Goal: Task Accomplishment & Management: Manage account settings

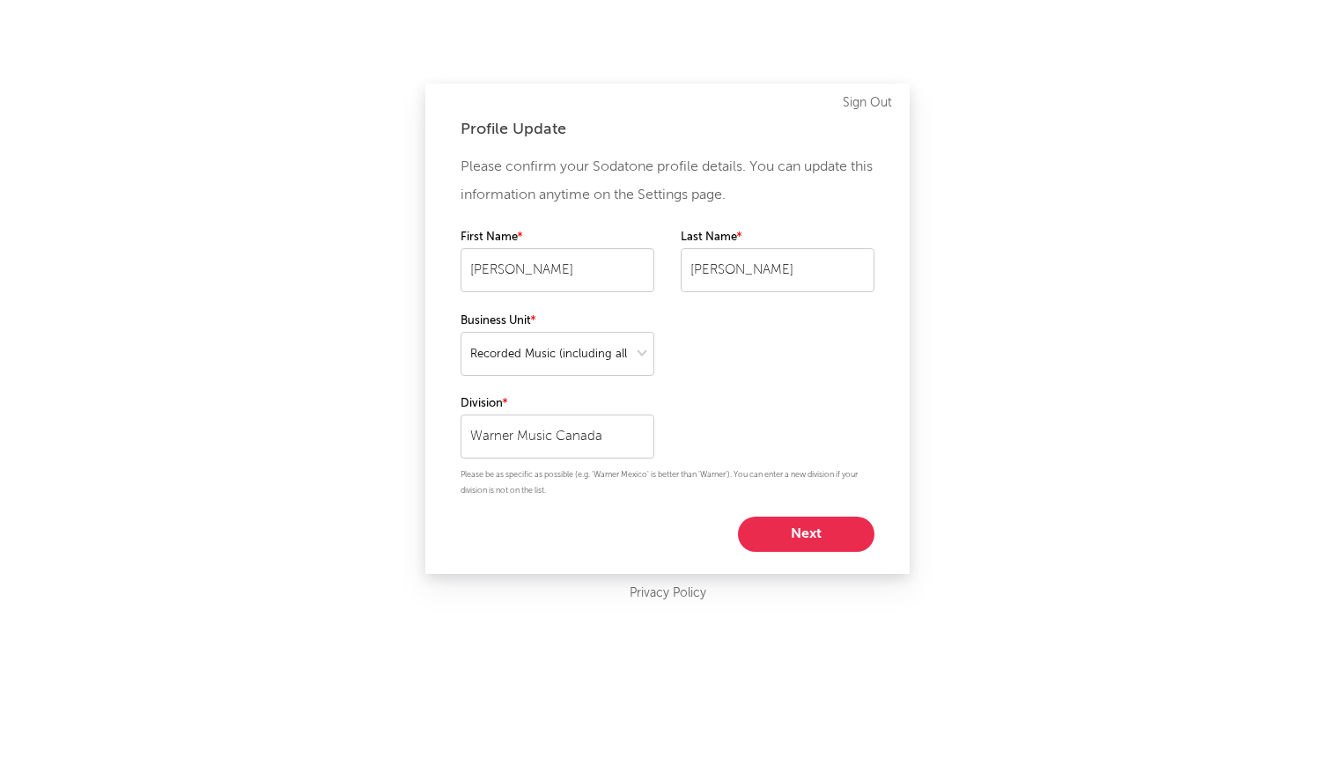
select select "recorded_music"
click at [799, 527] on button "Next" at bounding box center [806, 534] width 136 height 35
select select "director_vp"
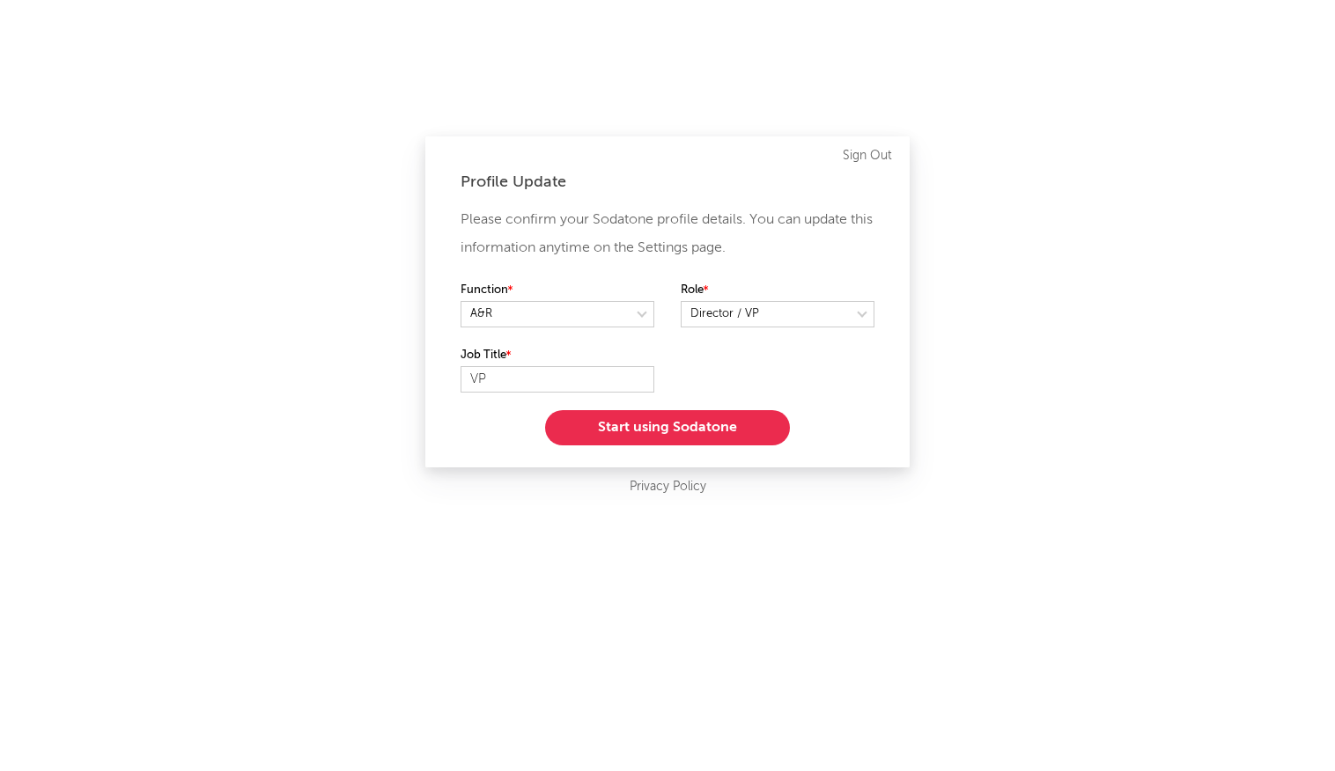
click at [720, 429] on button "Start using Sodatone" at bounding box center [667, 427] width 245 height 35
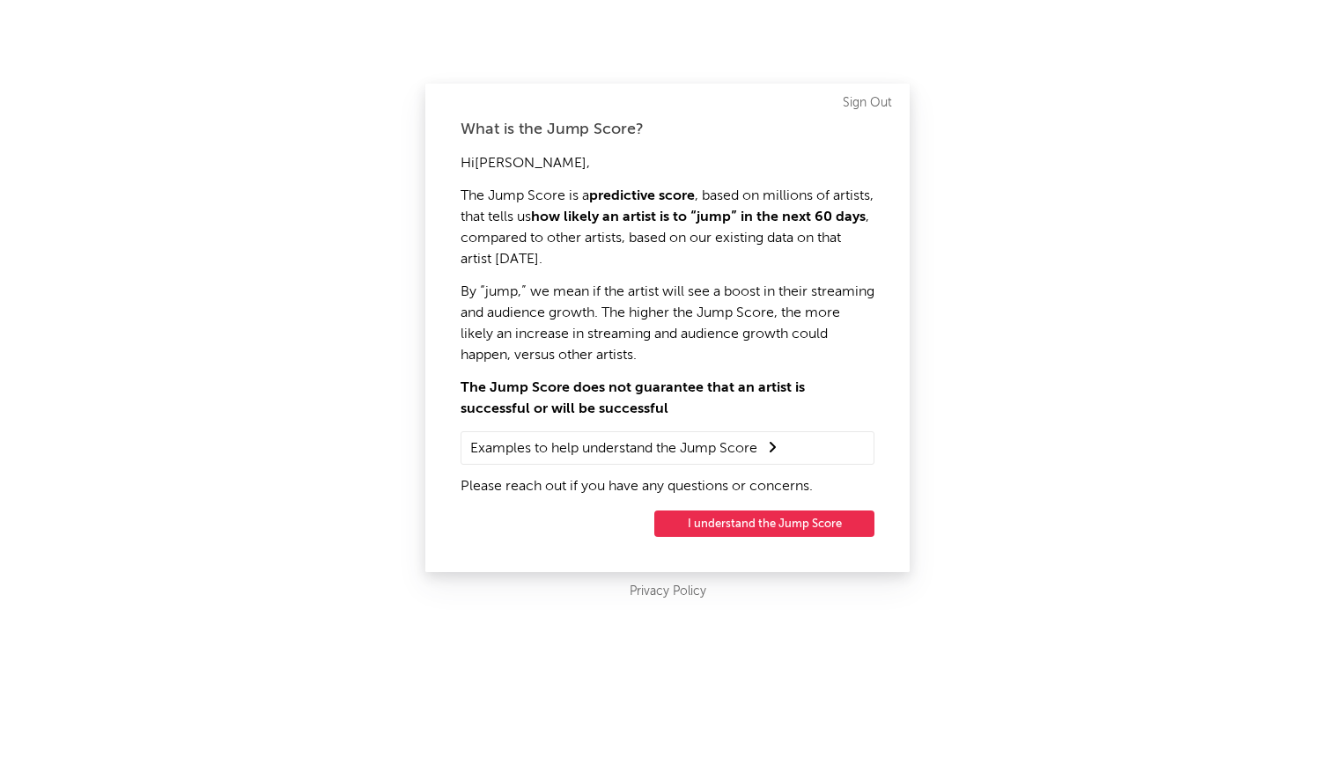
click at [805, 529] on button "I understand the Jump Score" at bounding box center [764, 524] width 220 height 26
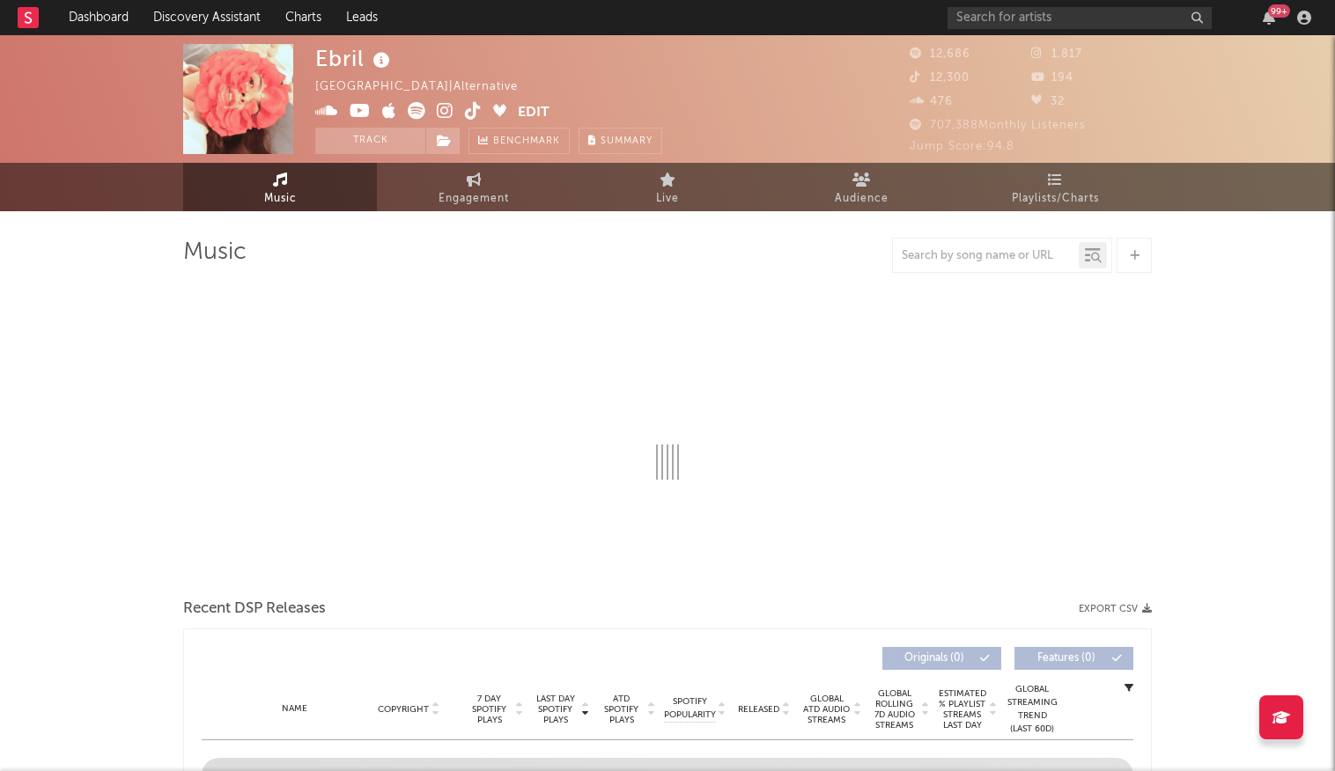
select select "1w"
